Goal: Task Accomplishment & Management: Manage account settings

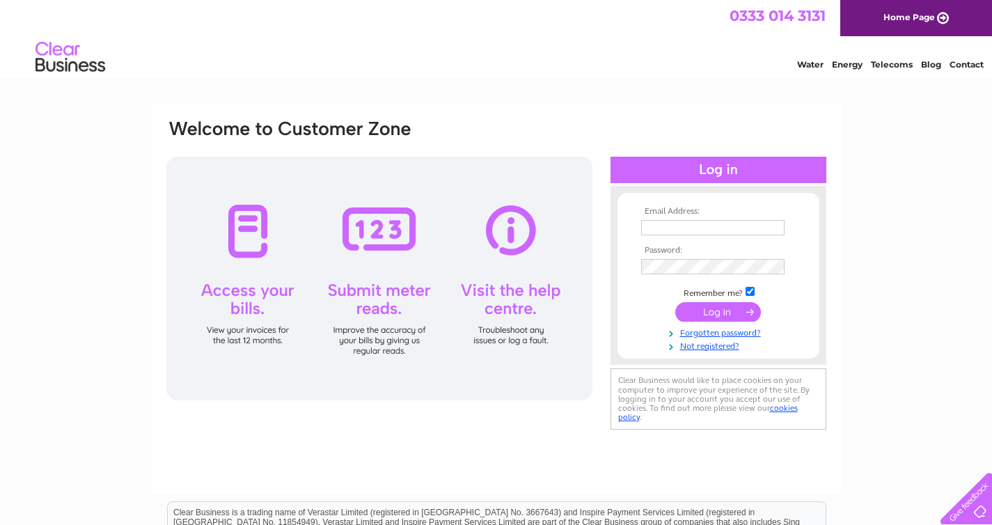
type input "thewildolivetree.sgt@gmail.com"
click at [723, 315] on input "submit" at bounding box center [718, 311] width 86 height 19
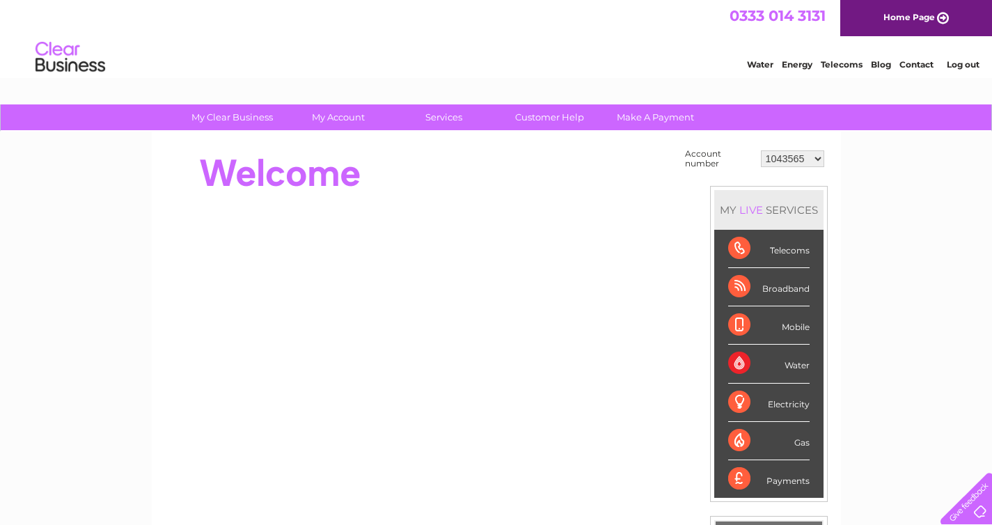
click at [782, 162] on select "1043565 30290115" at bounding box center [792, 158] width 63 height 17
select select "30290115"
click at [761, 150] on select "1043565 30290115" at bounding box center [792, 158] width 63 height 17
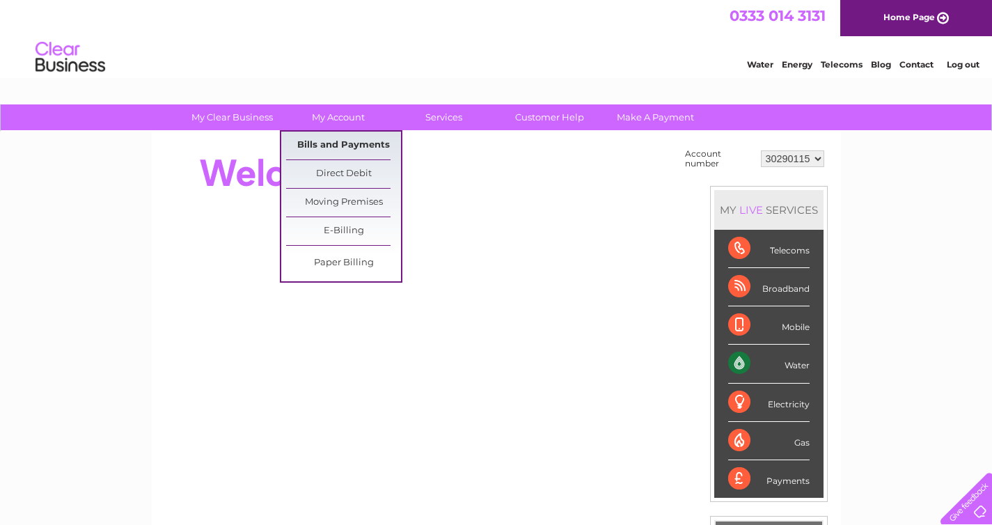
click at [336, 145] on link "Bills and Payments" at bounding box center [343, 146] width 115 height 28
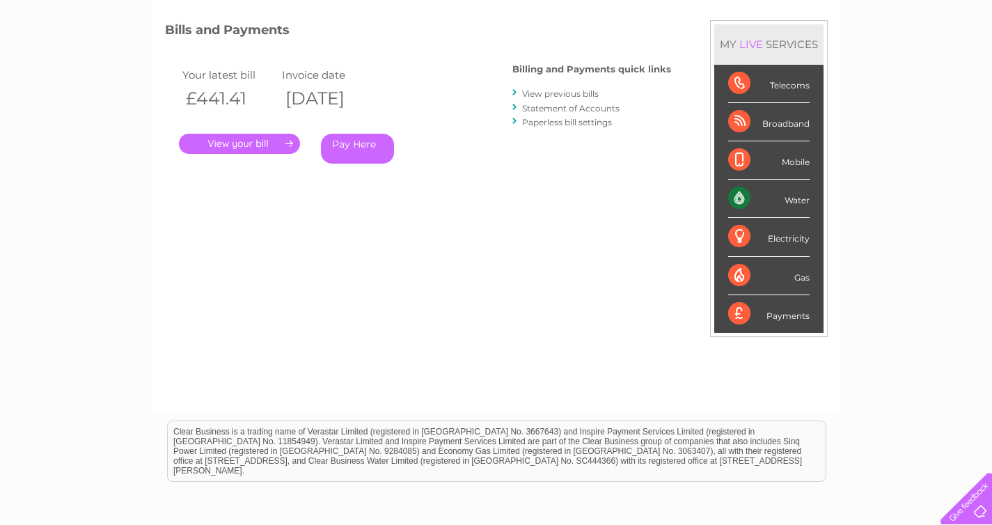
scroll to position [203, 0]
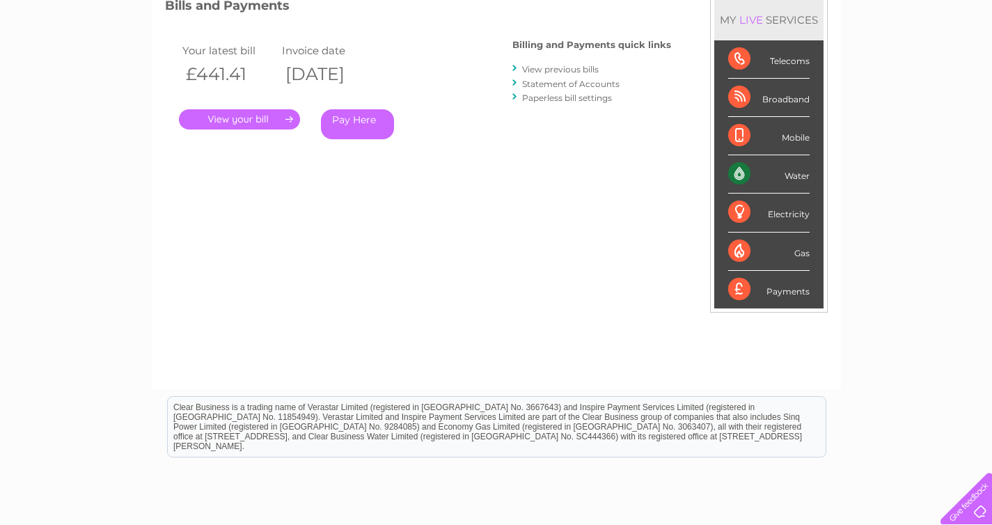
click at [247, 117] on link "." at bounding box center [239, 119] width 121 height 20
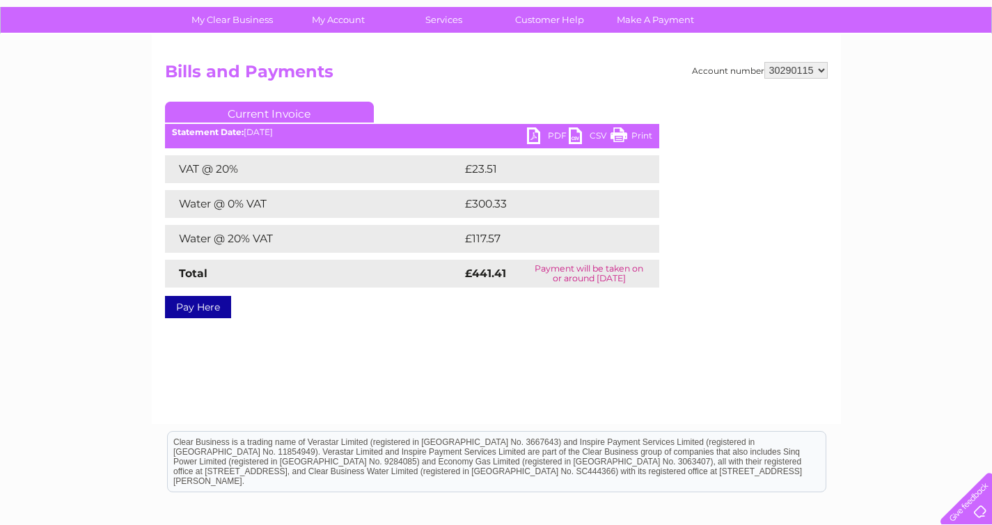
scroll to position [112, 0]
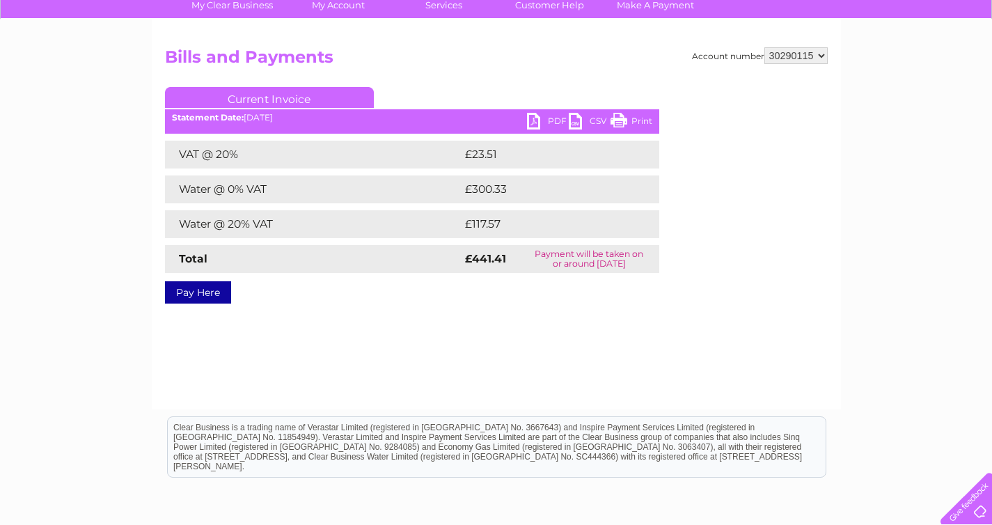
click at [552, 118] on link "PDF" at bounding box center [548, 123] width 42 height 20
